Goal: Information Seeking & Learning: Learn about a topic

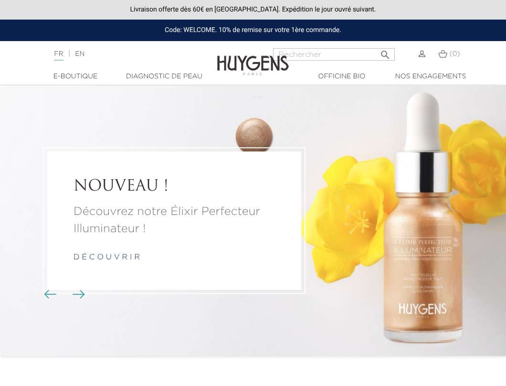
click at [103, 247] on div "Découvrez notre Élixir Perfecteur Illuminateur ! d é c o u v r i r" at bounding box center [174, 233] width 201 height 60
click at [103, 257] on link "d é c o u v r i r" at bounding box center [107, 258] width 66 height 8
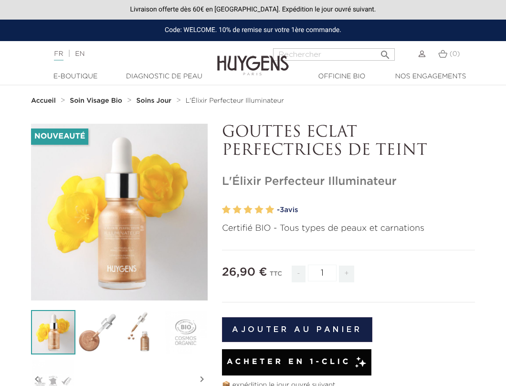
click at [84, 55] on link "EN" at bounding box center [80, 54] width 10 height 7
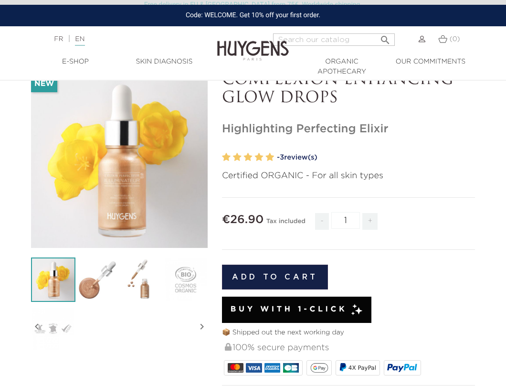
scroll to position [53, 0]
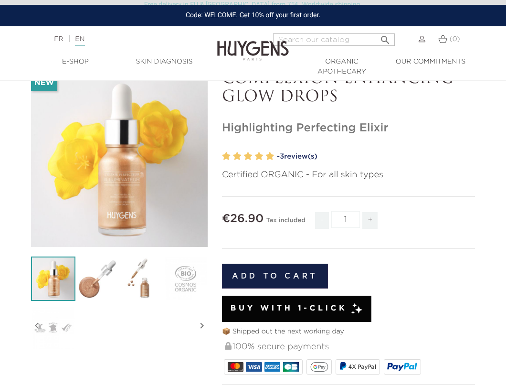
click at [151, 294] on img at bounding box center [141, 278] width 44 height 44
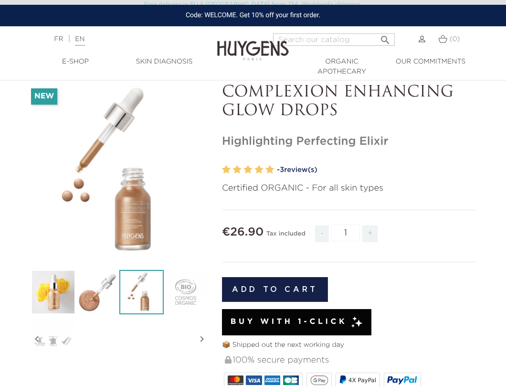
scroll to position [12, 0]
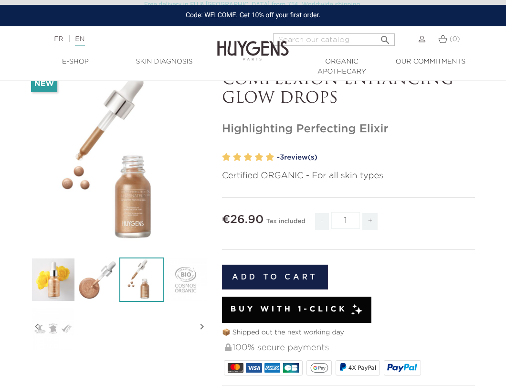
click at [134, 199] on div "" at bounding box center [119, 159] width 177 height 177
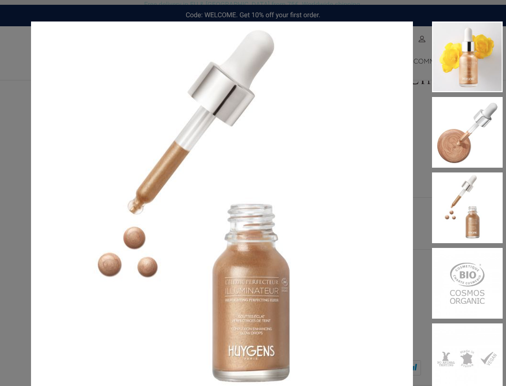
click at [416, 144] on div at bounding box center [458, 209] width 90 height 377
click at [422, 190] on div at bounding box center [458, 209] width 90 height 377
click at [354, 11] on div "Certified ORGANIC - For all skin types" at bounding box center [253, 193] width 506 height 386
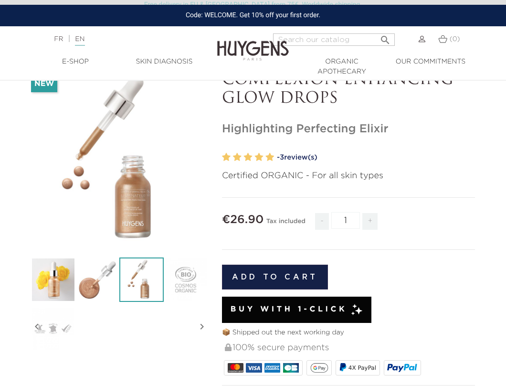
click at [303, 35] on input "Search" at bounding box center [334, 39] width 122 height 12
type input "booster"
click at [377, 31] on button " Search" at bounding box center [385, 37] width 17 height 13
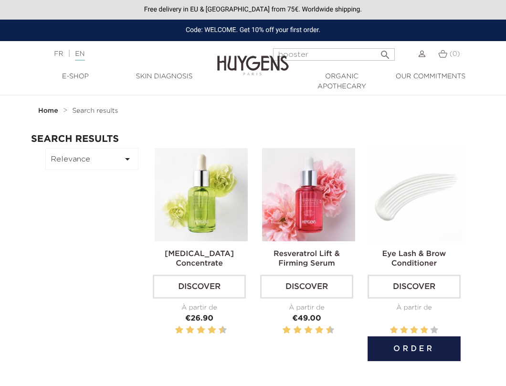
click at [437, 209] on img at bounding box center [416, 194] width 93 height 93
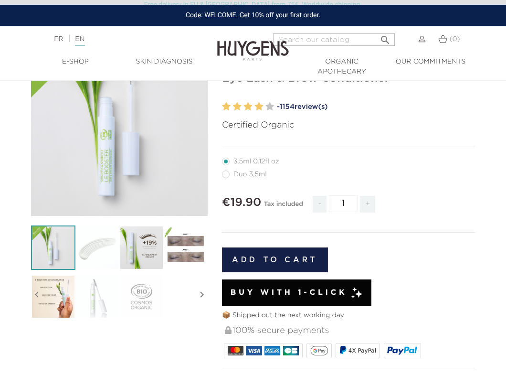
scroll to position [89, 0]
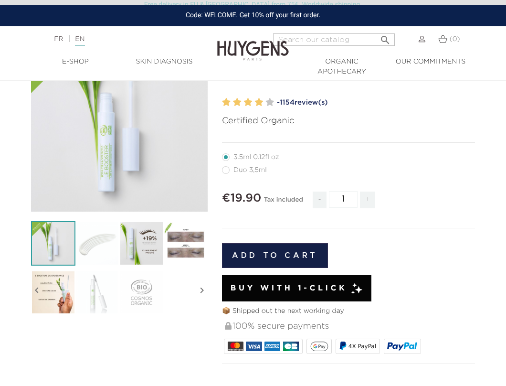
click at [106, 301] on img at bounding box center [97, 292] width 44 height 44
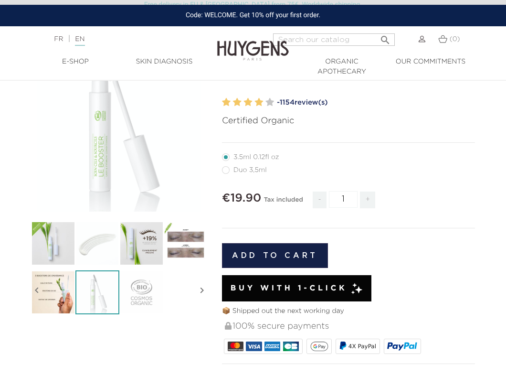
click at [124, 186] on div "" at bounding box center [119, 123] width 177 height 177
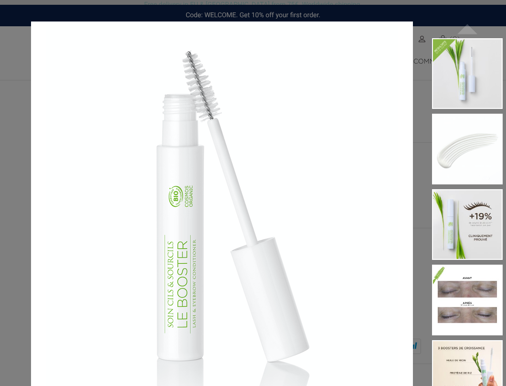
click at [417, 181] on div at bounding box center [458, 226] width 90 height 377
click at [437, 9] on div "Certified Organic  " at bounding box center [253, 193] width 506 height 386
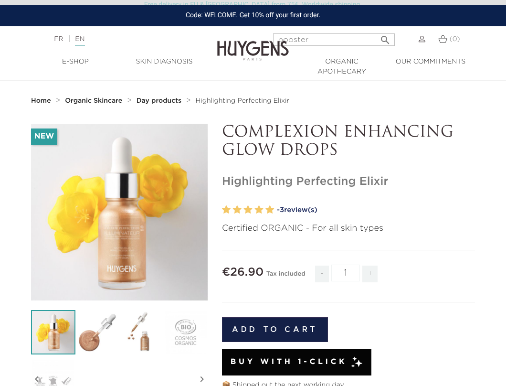
scroll to position [62, 0]
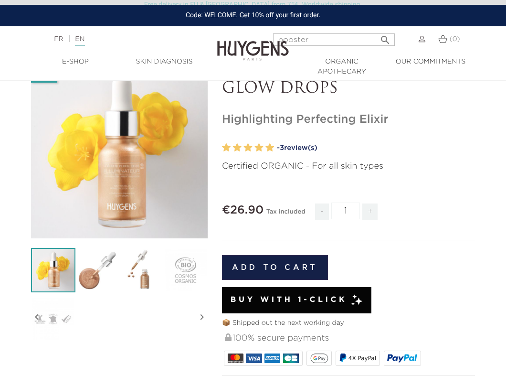
click at [295, 38] on input "booster" at bounding box center [334, 39] width 122 height 12
type input "hyaluronic"
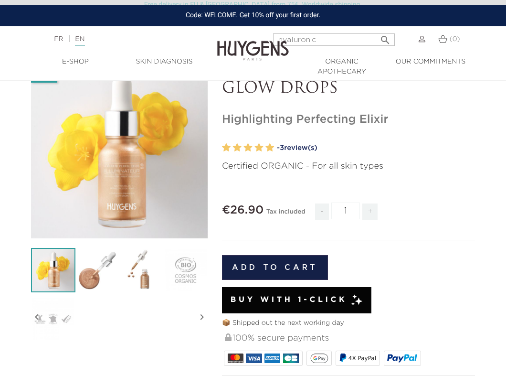
click at [377, 31] on button " Search" at bounding box center [385, 37] width 17 height 13
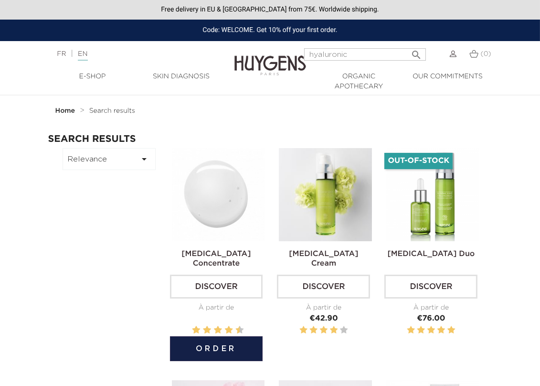
click at [244, 225] on img at bounding box center [218, 194] width 93 height 93
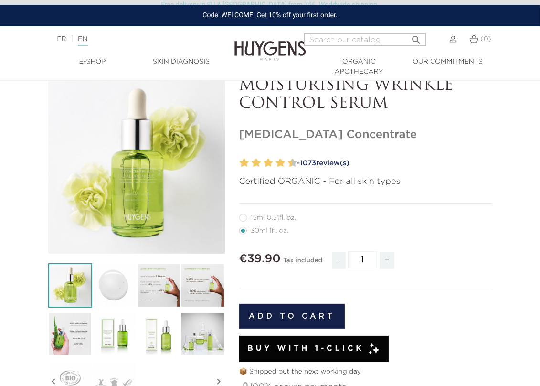
scroll to position [61, 0]
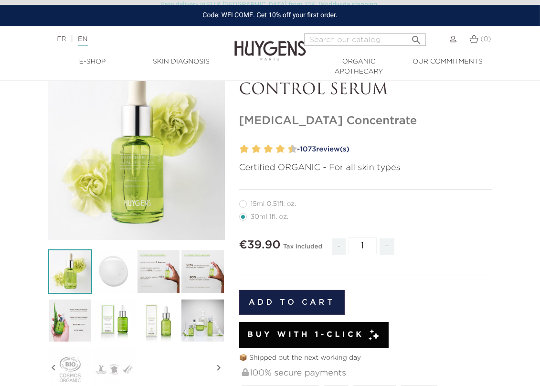
click at [122, 325] on img at bounding box center [114, 320] width 44 height 44
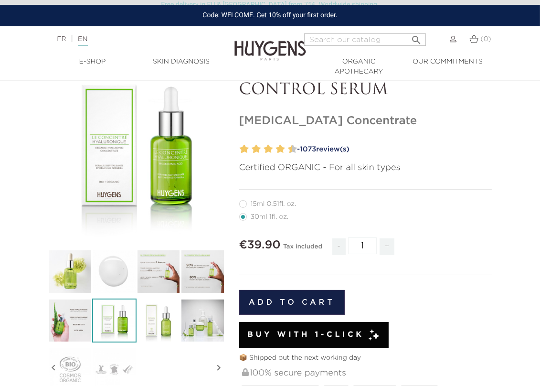
click at [155, 191] on div "" at bounding box center [136, 151] width 177 height 177
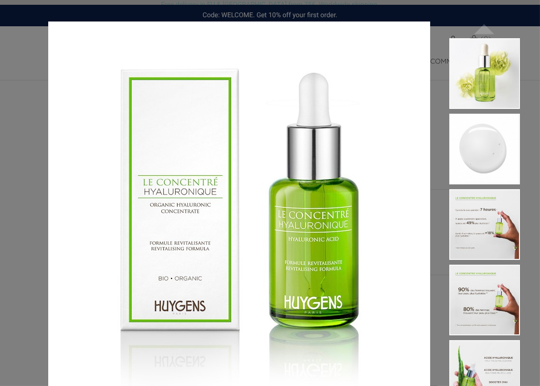
click at [30, 264] on div "Certified ORGANIC - For all skin types " at bounding box center [270, 193] width 540 height 386
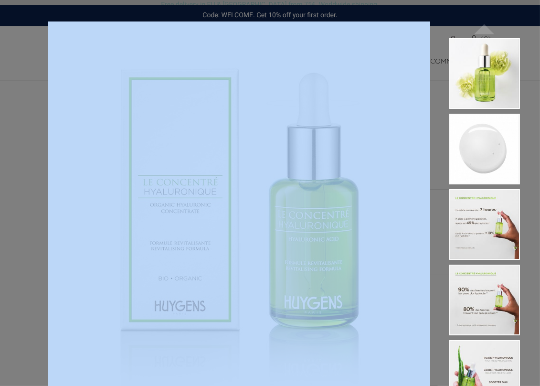
click at [30, 264] on div "Certified ORGANIC - For all skin types " at bounding box center [270, 193] width 540 height 386
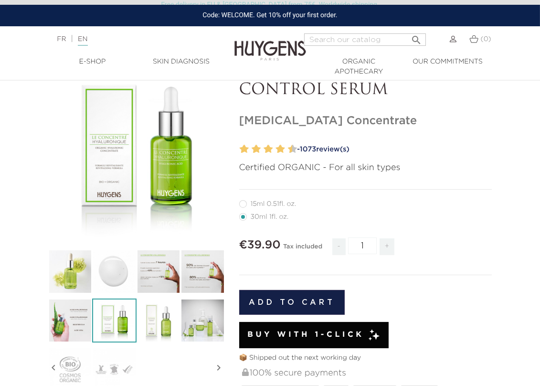
click at [383, 36] on input "Search" at bounding box center [365, 39] width 122 height 12
type input "night"
click at [408, 31] on button " Search" at bounding box center [416, 37] width 17 height 13
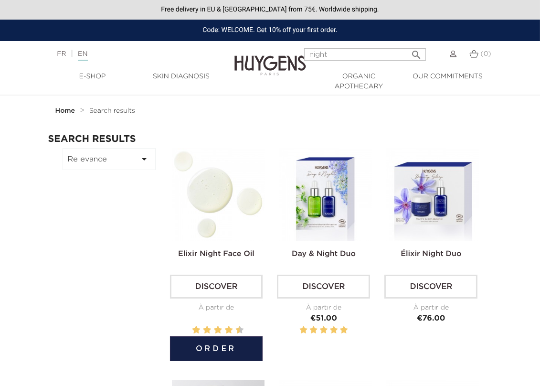
click at [236, 219] on img at bounding box center [218, 194] width 93 height 93
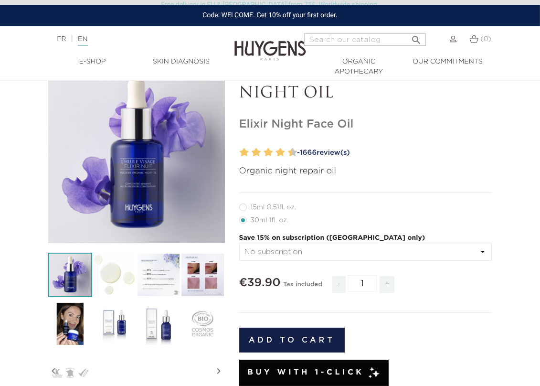
scroll to position [62, 0]
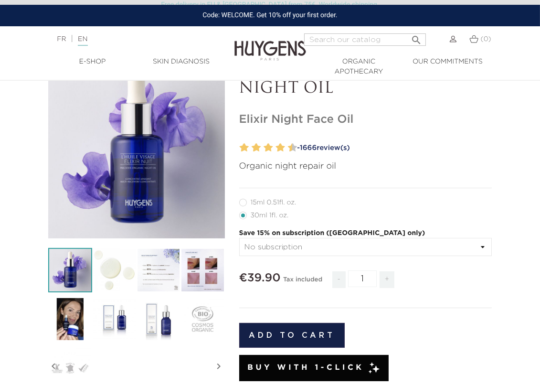
click at [113, 321] on img at bounding box center [114, 319] width 44 height 44
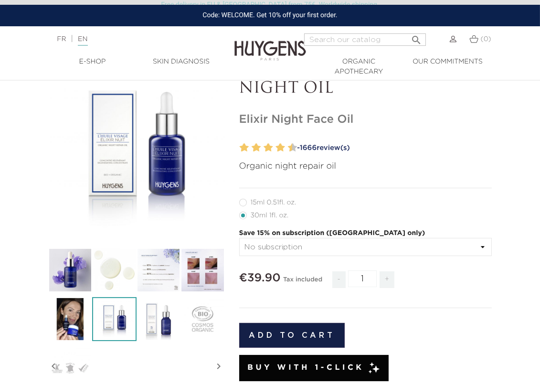
click at [153, 152] on icon "" at bounding box center [137, 150] width 48 height 48
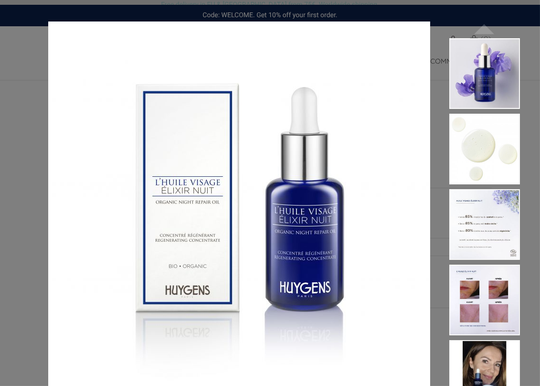
click at [19, 254] on div "Organic night repair oil  " at bounding box center [270, 193] width 540 height 386
click at [23, 132] on div "Organic night repair oil  " at bounding box center [270, 193] width 540 height 386
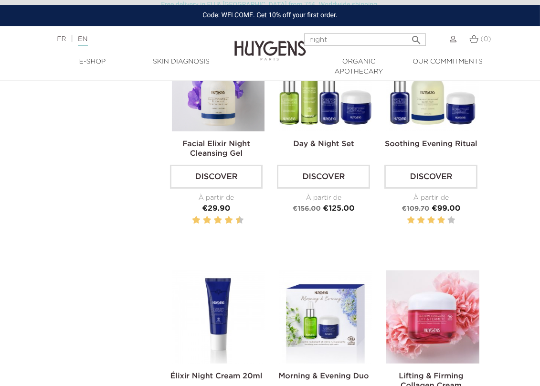
scroll to position [344, 0]
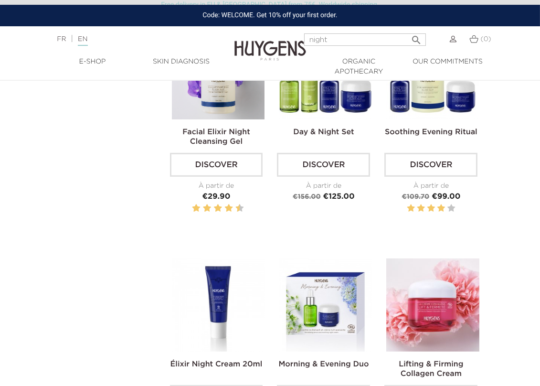
click at [380, 37] on input "night" at bounding box center [365, 39] width 122 height 12
type input "phyto"
click at [408, 31] on button " Search" at bounding box center [416, 37] width 17 height 13
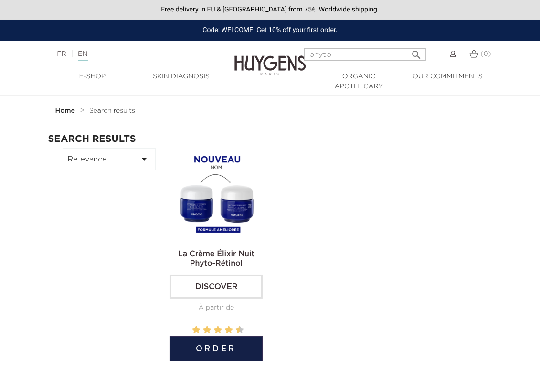
click at [234, 207] on img at bounding box center [218, 194] width 93 height 93
click at [205, 210] on img at bounding box center [218, 194] width 93 height 93
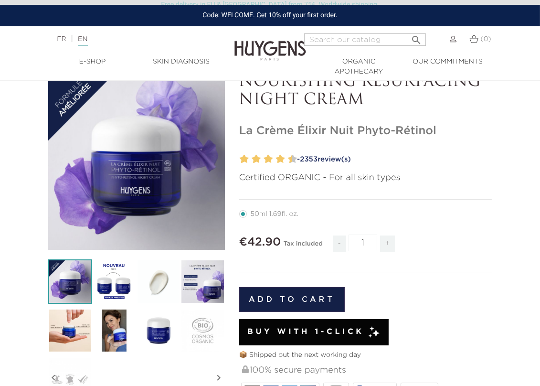
scroll to position [52, 0]
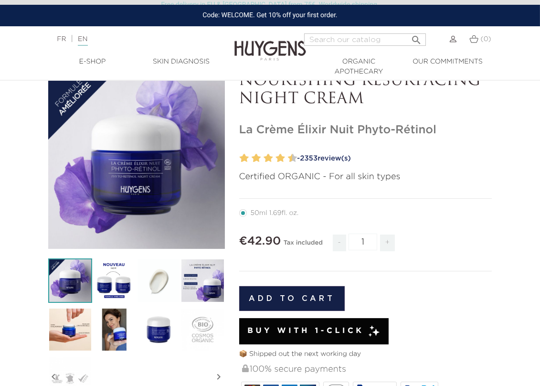
click at [160, 332] on img at bounding box center [159, 329] width 44 height 44
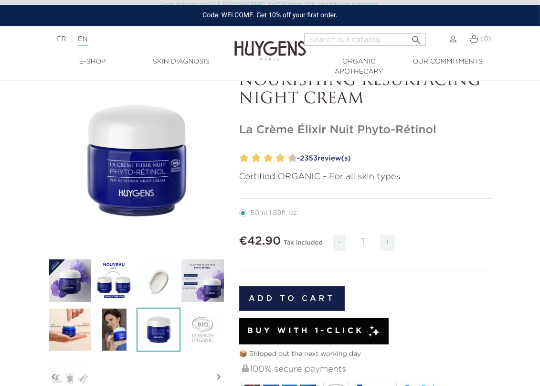
click at [134, 175] on icon "" at bounding box center [137, 161] width 48 height 48
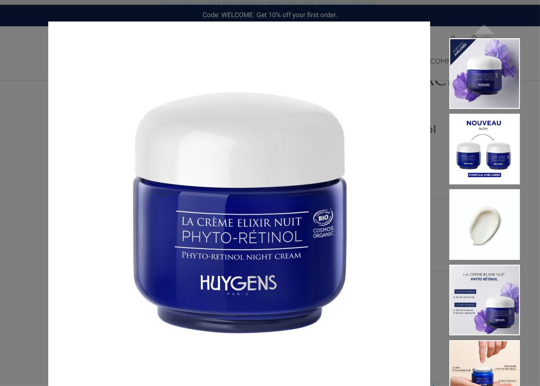
click at [13, 211] on div "Certified ORGANIC - For all skin types " at bounding box center [270, 193] width 540 height 386
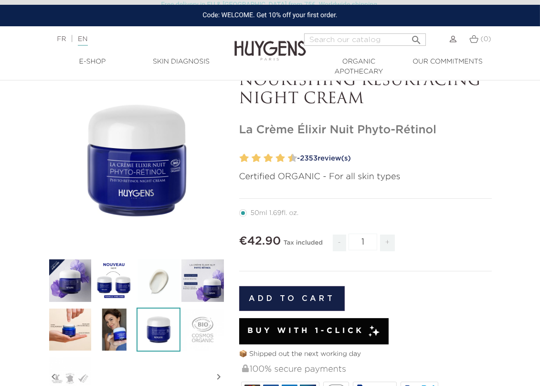
click at [349, 40] on input "Search" at bounding box center [365, 39] width 122 height 12
type input "collagen"
click at [408, 31] on button " Search" at bounding box center [416, 37] width 17 height 13
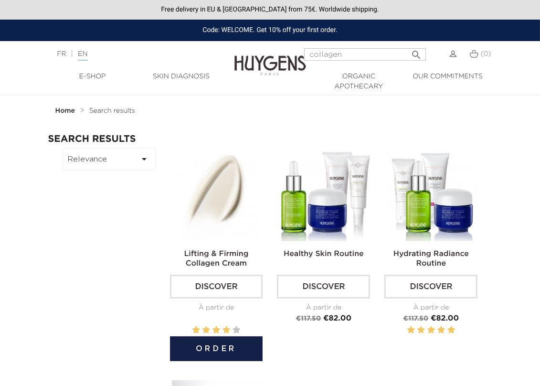
click at [217, 183] on img at bounding box center [218, 194] width 93 height 93
click at [210, 203] on img at bounding box center [218, 194] width 93 height 93
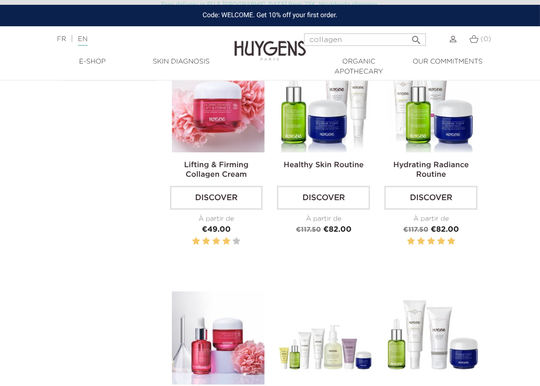
scroll to position [117, 0]
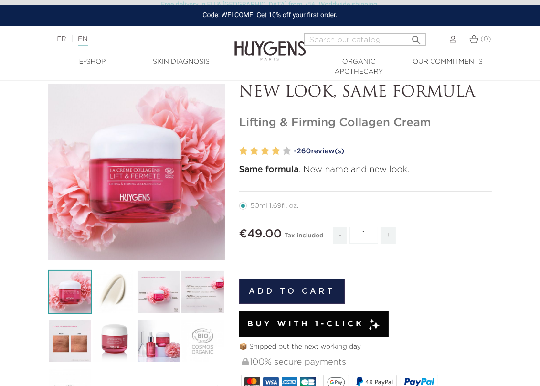
scroll to position [80, 0]
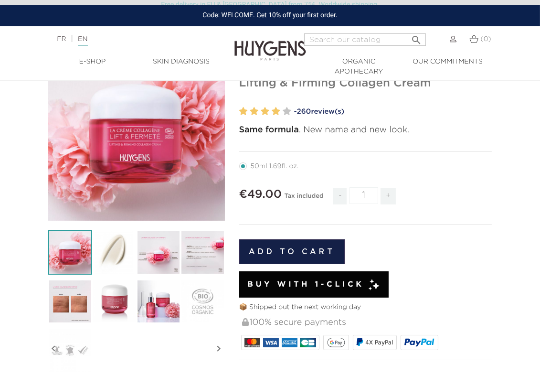
click at [105, 316] on img at bounding box center [114, 301] width 44 height 44
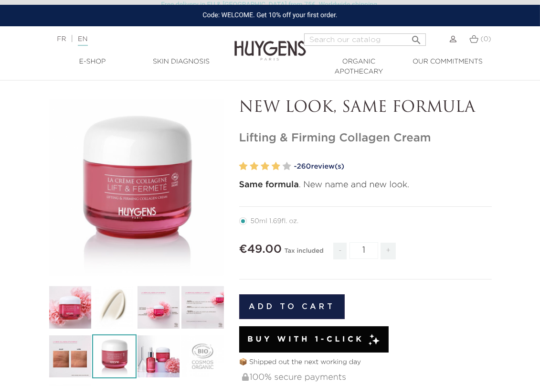
scroll to position [16, 0]
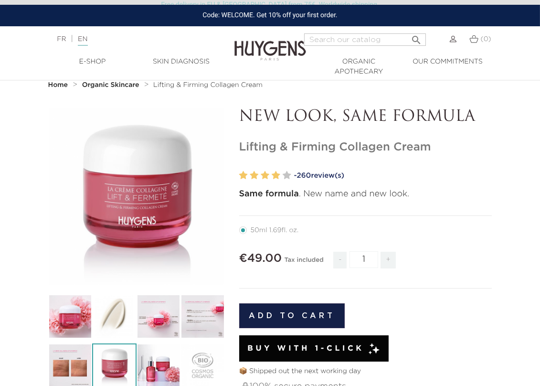
click at [142, 223] on div "" at bounding box center [136, 196] width 177 height 177
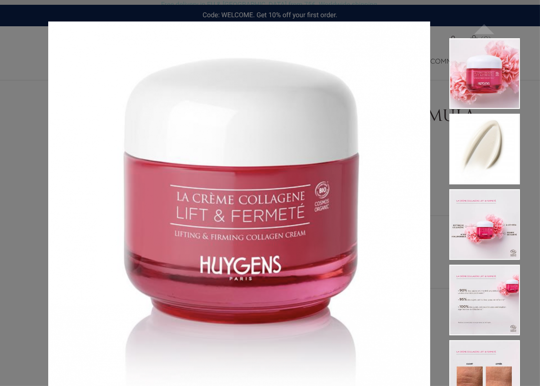
click at [16, 210] on div "Same formula . New name and new look.  " at bounding box center [270, 193] width 540 height 386
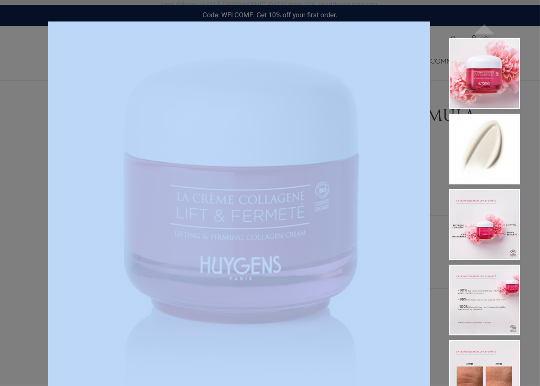
click at [16, 210] on div "Same formula . New name and new look.  " at bounding box center [270, 193] width 540 height 386
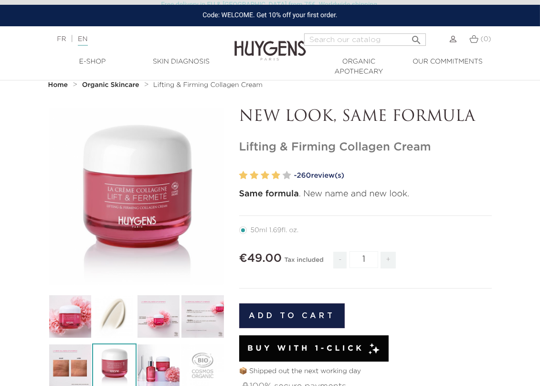
click at [368, 40] on input "Search" at bounding box center [365, 39] width 122 height 12
type input "purifying"
click at [408, 31] on button " Search" at bounding box center [416, 37] width 17 height 13
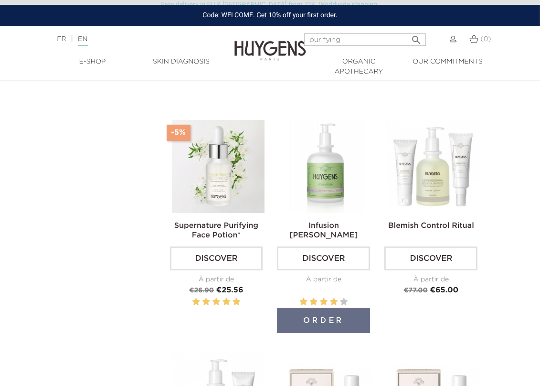
scroll to position [297, 0]
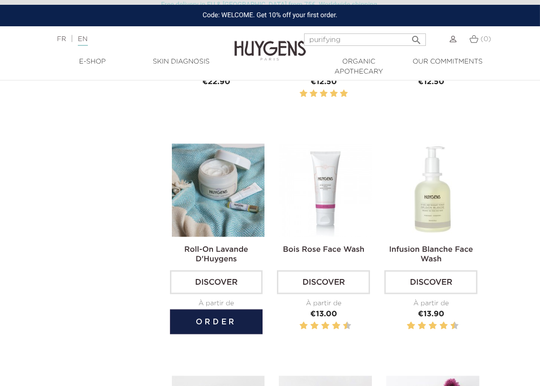
scroll to position [1369, 0]
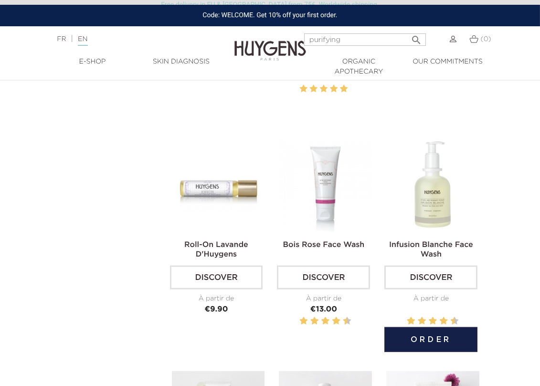
click at [438, 194] on img at bounding box center [432, 185] width 93 height 93
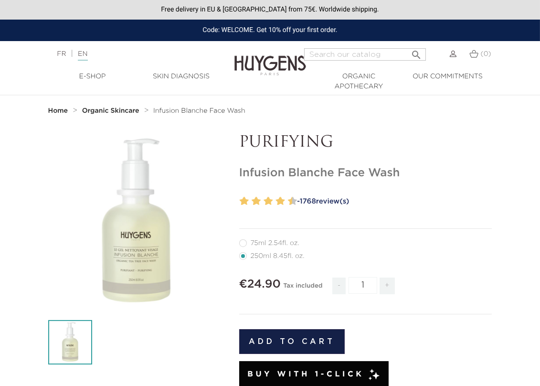
click at [124, 213] on icon "" at bounding box center [137, 222] width 48 height 48
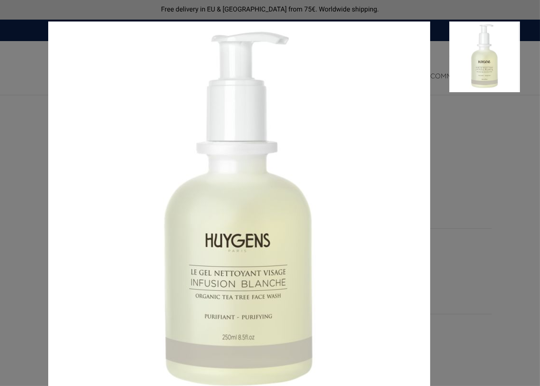
click at [491, 216] on aside at bounding box center [475, 217] width 90 height 392
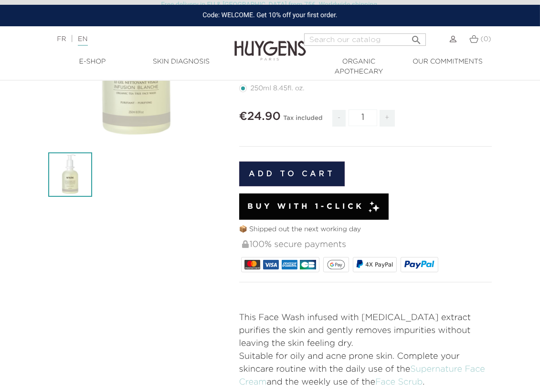
scroll to position [16, 0]
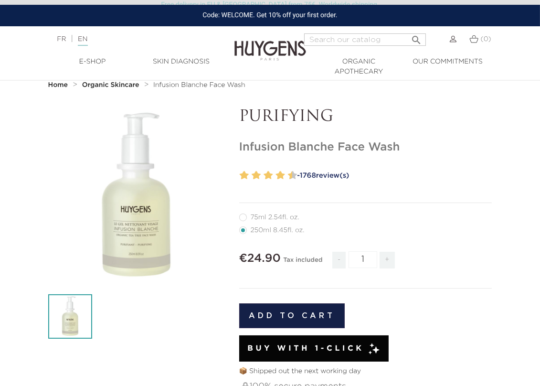
click at [251, 218] on label11"] "75ml 2.54fl. oz." at bounding box center [275, 217] width 72 height 8
radio input "true"
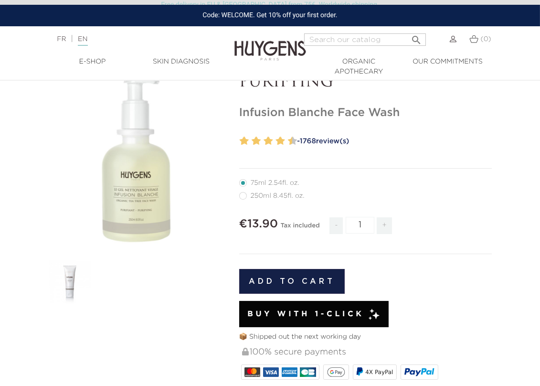
scroll to position [12, 0]
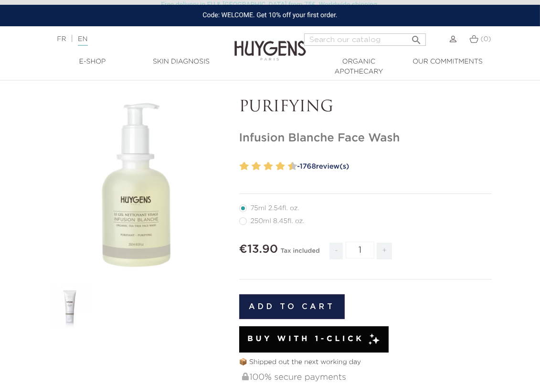
click at [245, 218] on label1"] "250ml 8.45fl. oz." at bounding box center [277, 221] width 77 height 8
radio input "true"
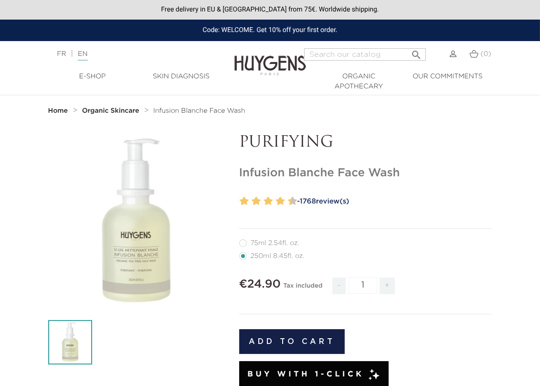
click at [131, 229] on icon "" at bounding box center [137, 222] width 48 height 48
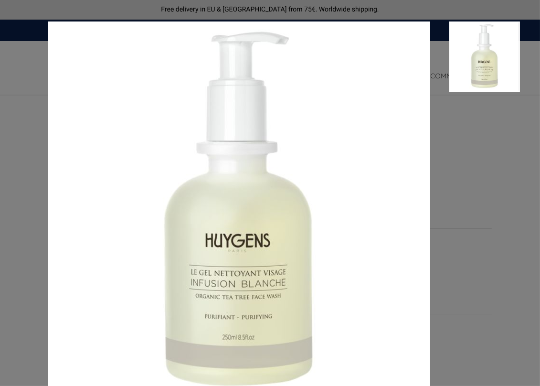
click at [21, 275] on div at bounding box center [270, 193] width 540 height 386
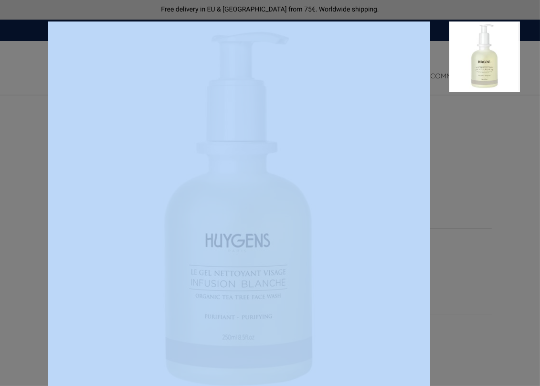
click at [21, 275] on div at bounding box center [270, 193] width 540 height 386
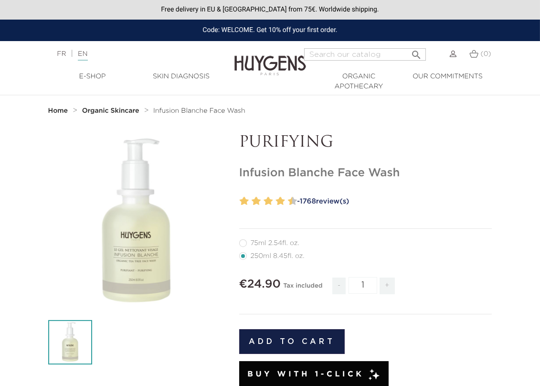
click at [391, 47] on nav "Language: FR | EN Français English  Search (0) " at bounding box center [270, 53] width 540 height 24
click at [379, 56] on input "Search" at bounding box center [365, 54] width 122 height 12
type input "calendar"
click at [408, 45] on button " Search" at bounding box center [416, 51] width 17 height 13
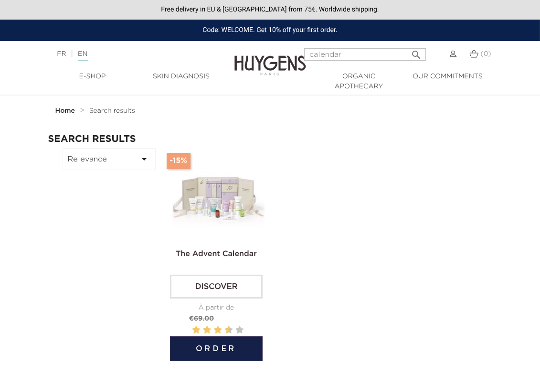
click at [222, 194] on img at bounding box center [218, 194] width 93 height 93
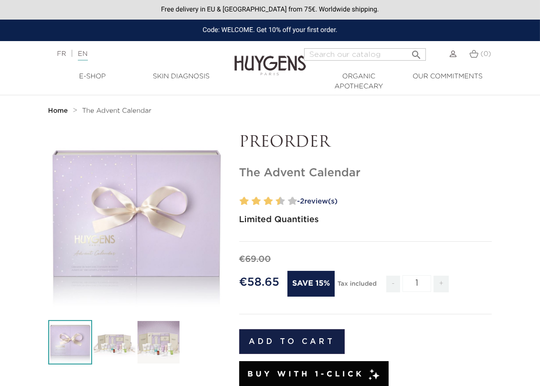
click at [164, 228] on div "" at bounding box center [136, 222] width 177 height 177
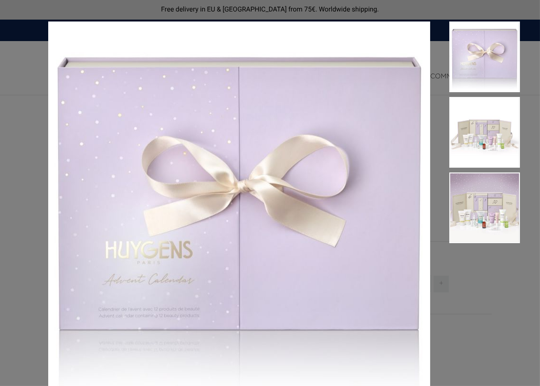
click at [13, 237] on div "Limited Quantities" at bounding box center [270, 193] width 540 height 386
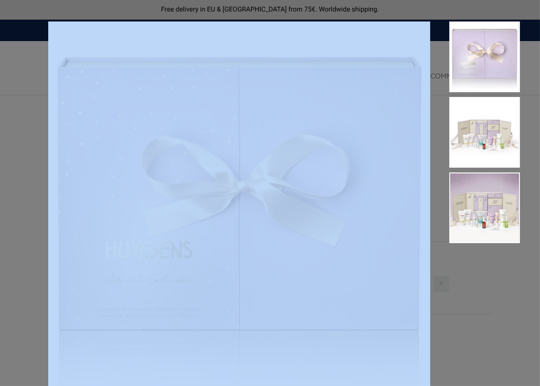
click at [13, 237] on div "Limited Quantities" at bounding box center [270, 193] width 540 height 386
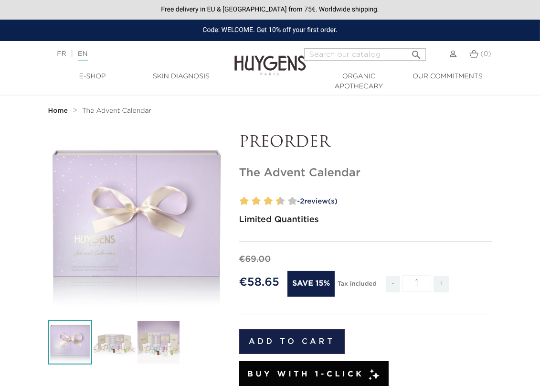
click at [291, 108] on ol "Home The Advent Calendar" at bounding box center [270, 110] width 444 height 11
